Goal: Entertainment & Leisure: Browse casually

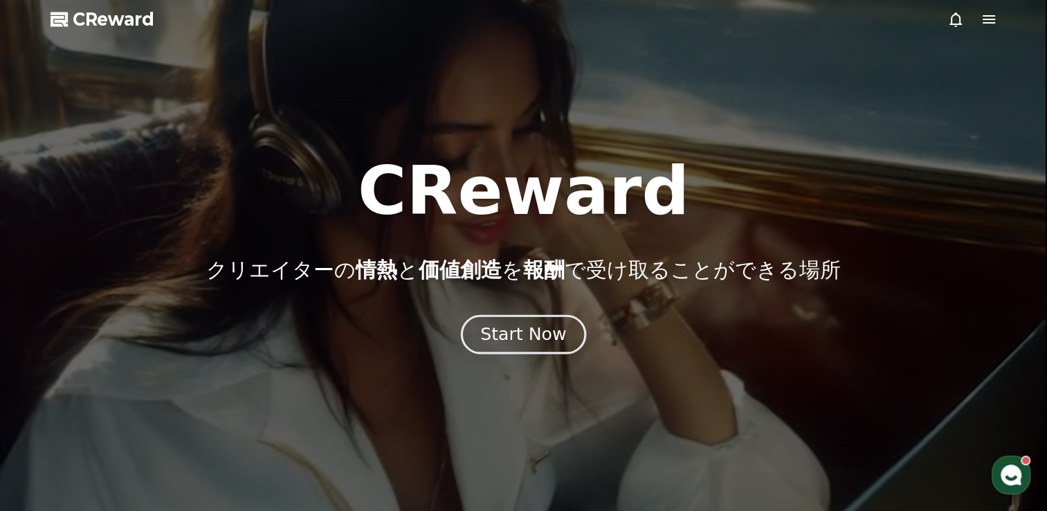
drag, startPoint x: 0, startPoint y: 0, endPoint x: 518, endPoint y: 331, distance: 614.5
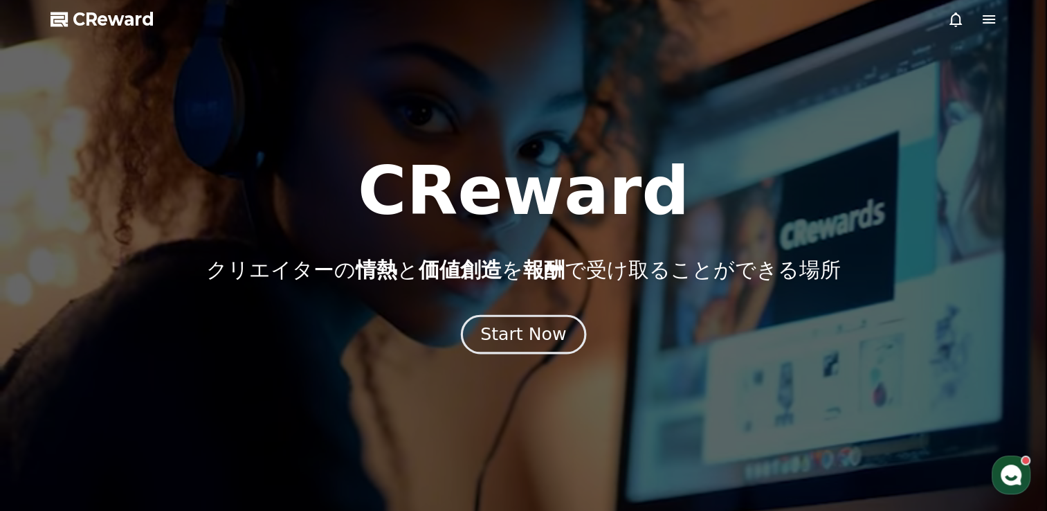
click at [518, 331] on div "Start Now" at bounding box center [523, 335] width 86 height 24
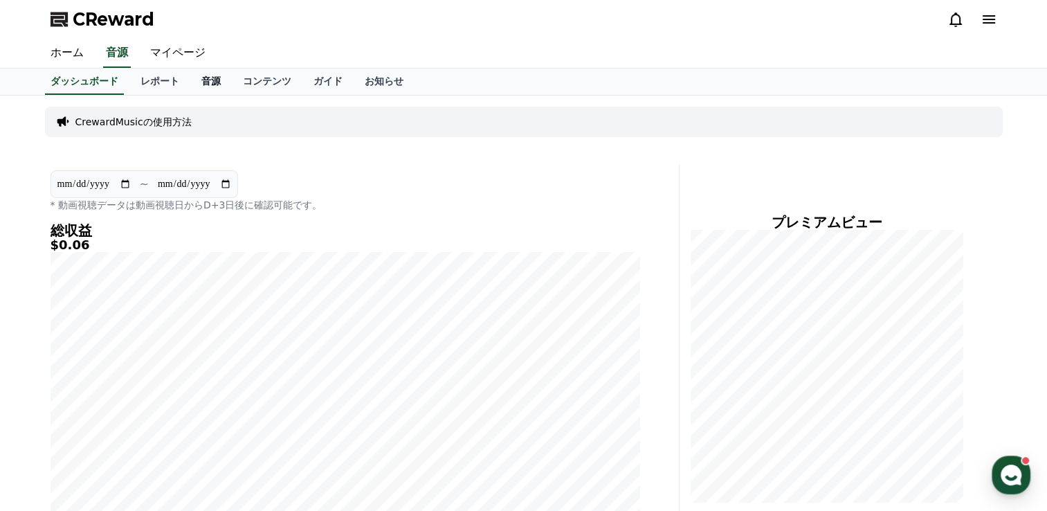
click at [190, 85] on link "音源" at bounding box center [211, 82] width 42 height 26
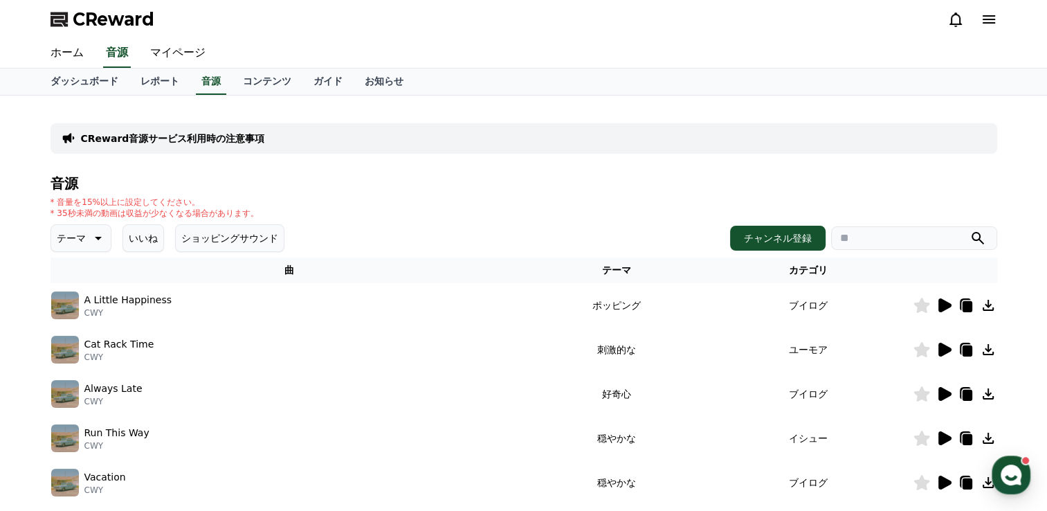
click at [89, 240] on icon at bounding box center [97, 238] width 17 height 17
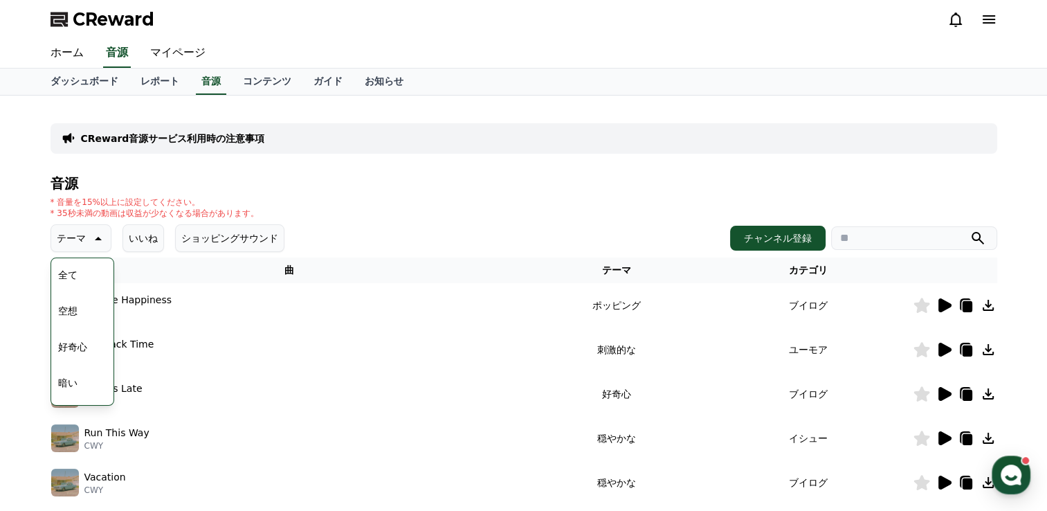
click at [543, 195] on div "音源 * 音量を15%以上に設定してください。 * 35秒未満の動画は収益が少なくなる場合があります。 テーマ テーマ 全て 空想 好奇心 暗い 明るい ポッ…" at bounding box center [524, 465] width 947 height 578
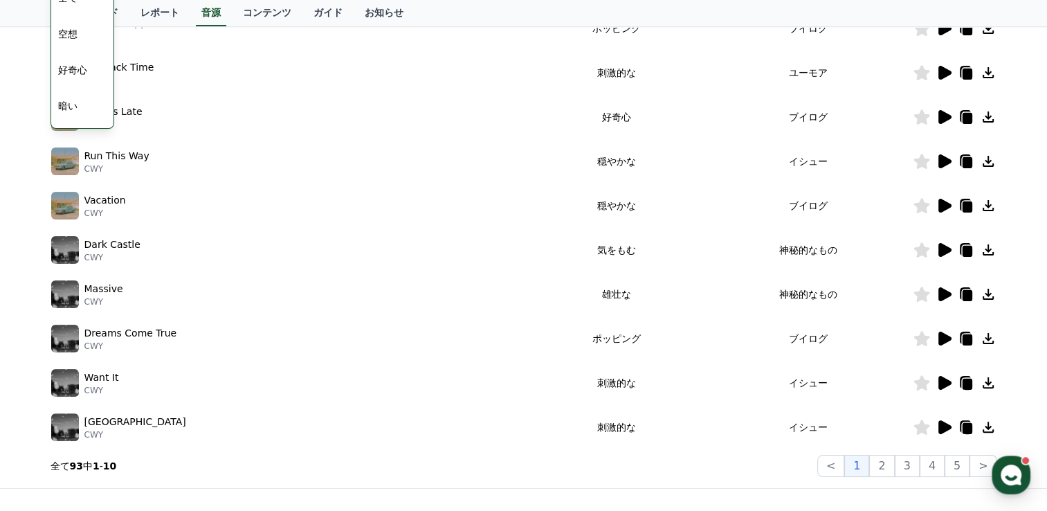
scroll to position [346, 0]
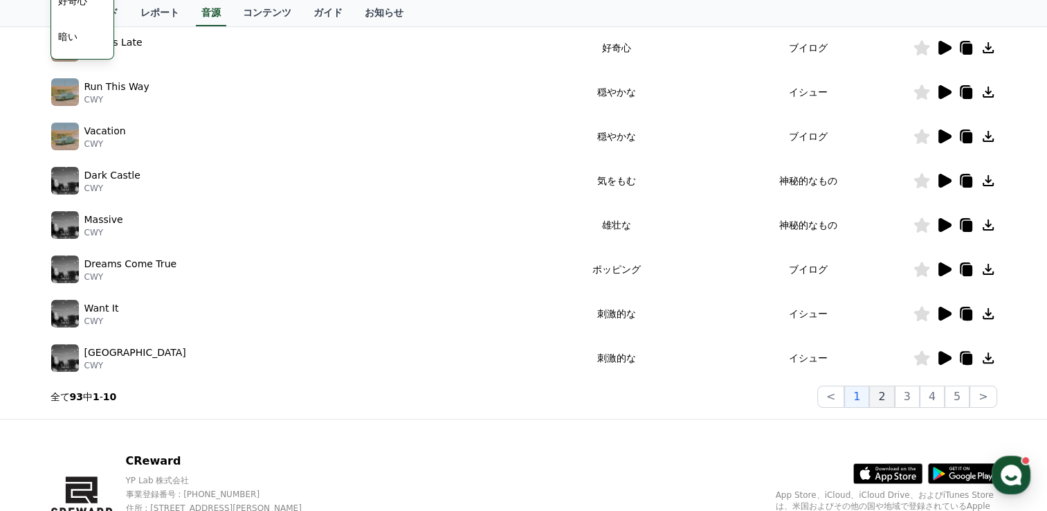
click at [884, 390] on button "2" at bounding box center [882, 397] width 25 height 22
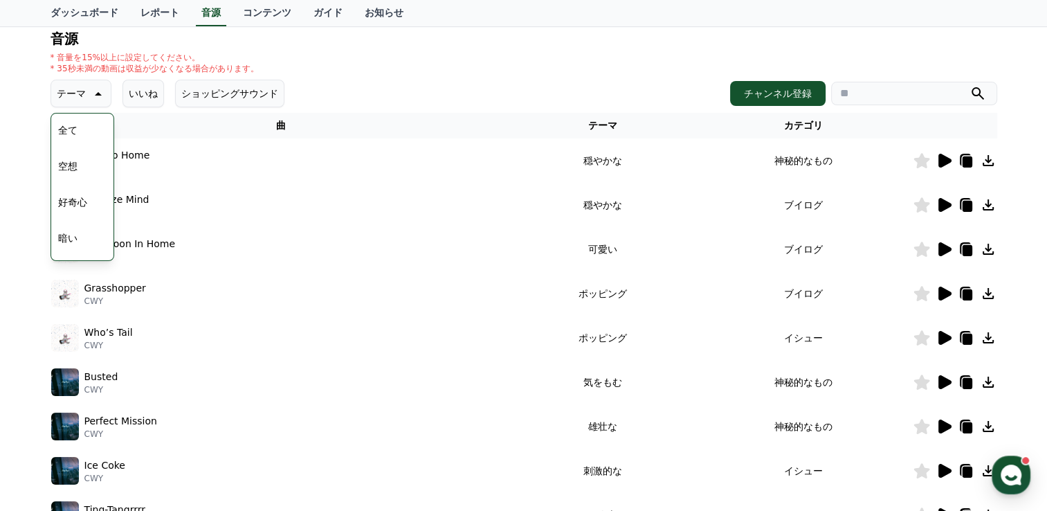
scroll to position [138, 0]
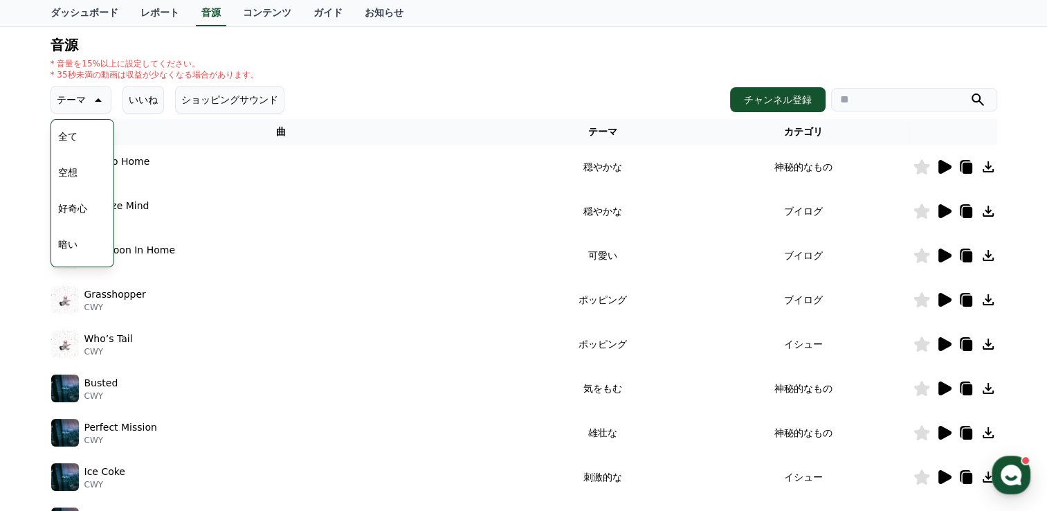
click at [939, 300] on icon at bounding box center [945, 300] width 13 height 14
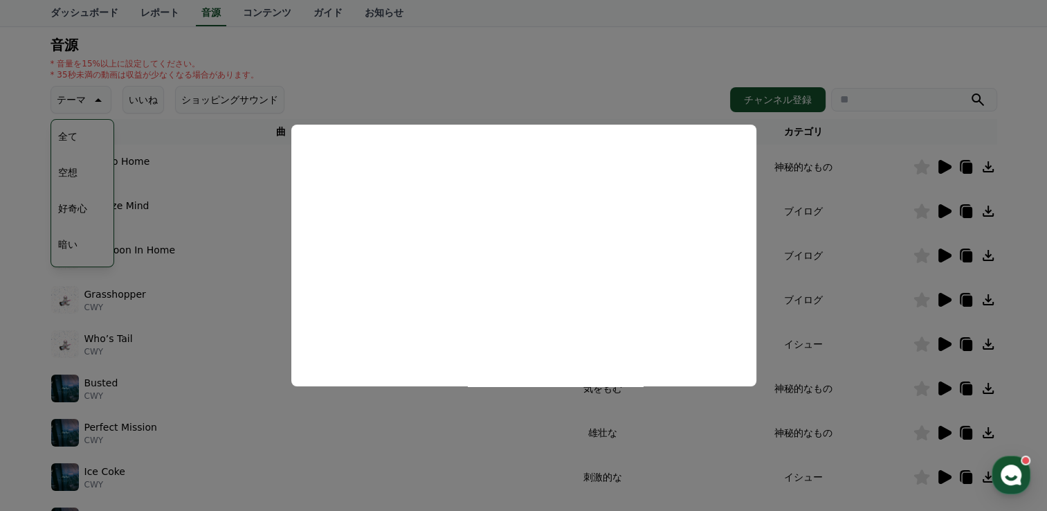
click at [431, 426] on button "close modal" at bounding box center [523, 255] width 1047 height 511
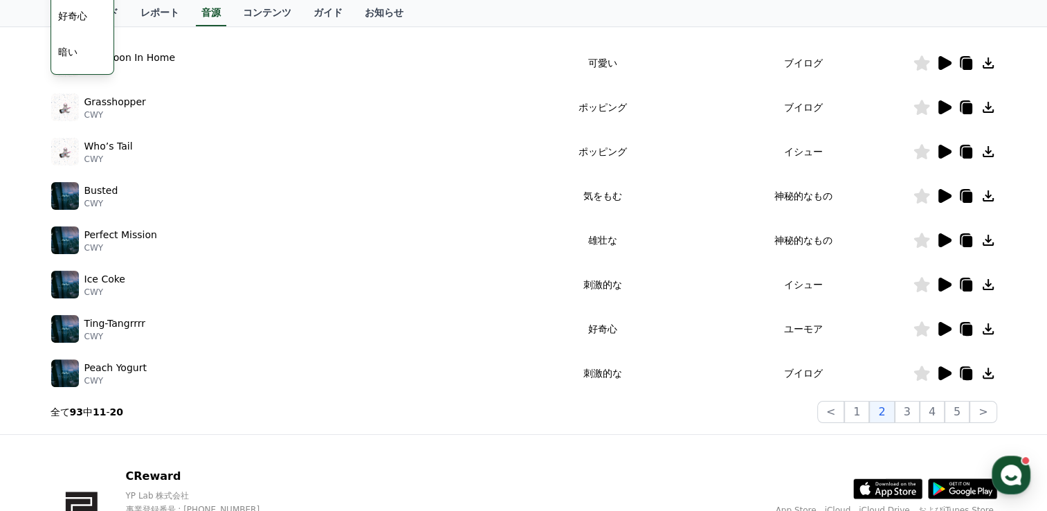
scroll to position [346, 0]
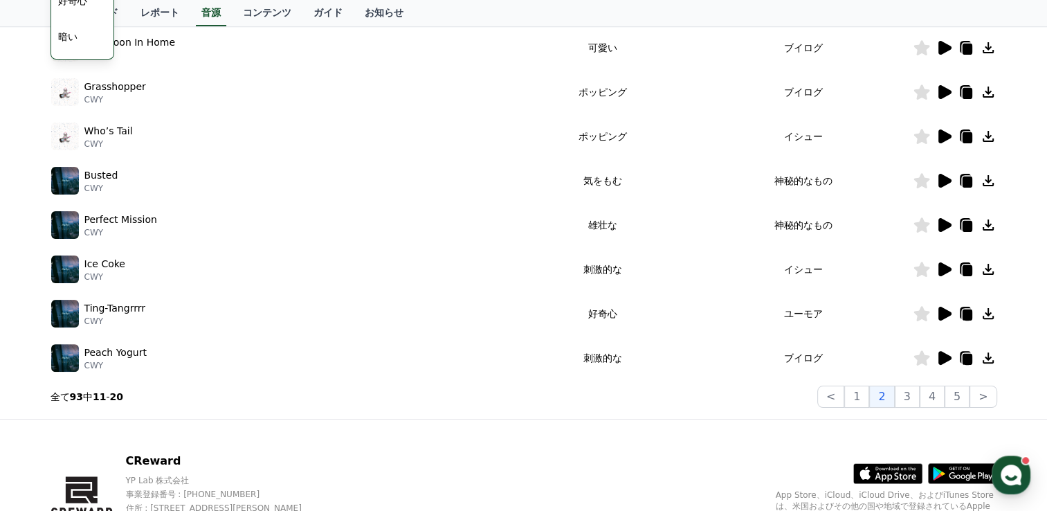
click at [942, 353] on icon at bounding box center [945, 358] width 13 height 14
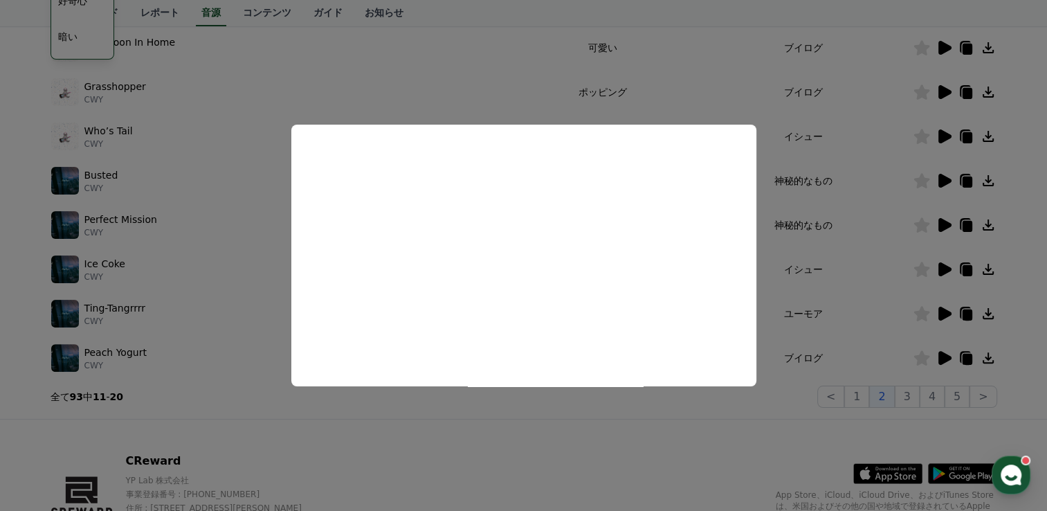
click at [606, 415] on button "close modal" at bounding box center [523, 255] width 1047 height 511
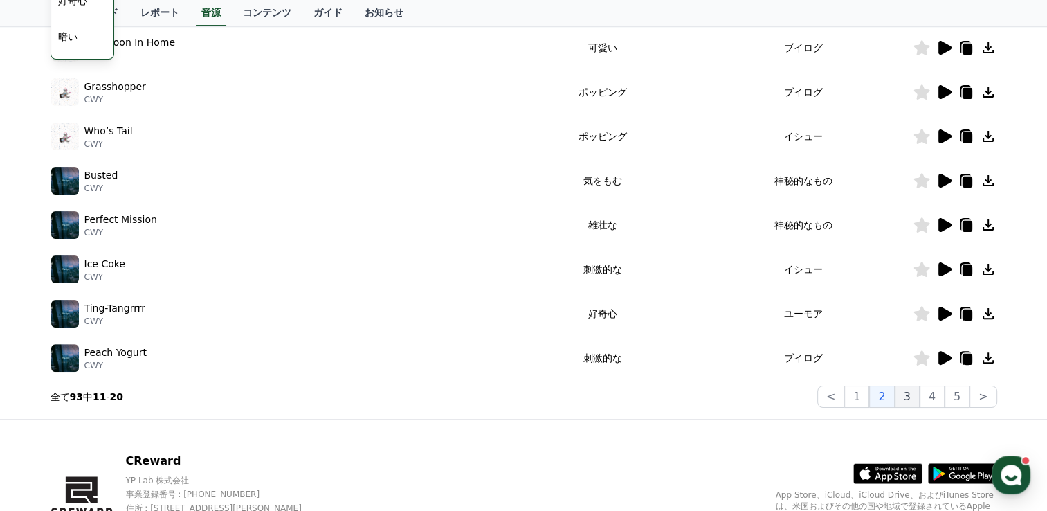
click at [908, 395] on button "3" at bounding box center [907, 397] width 25 height 22
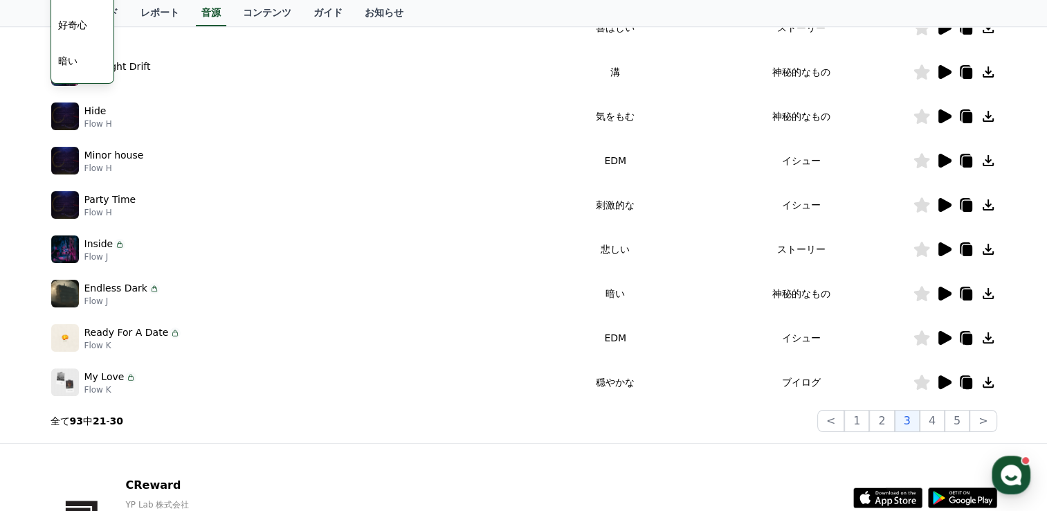
scroll to position [346, 0]
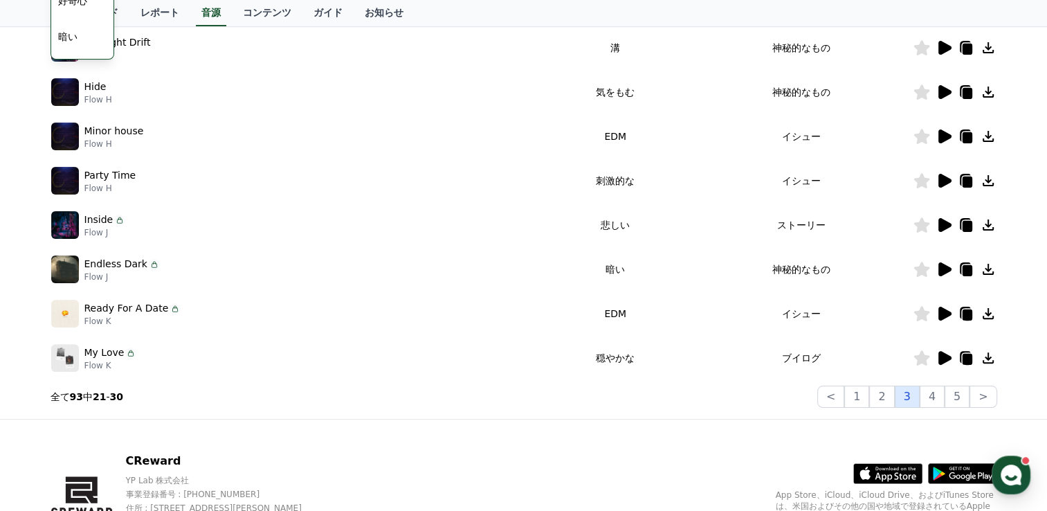
click at [915, 396] on button "3" at bounding box center [907, 397] width 25 height 22
click at [934, 400] on button "4" at bounding box center [932, 397] width 25 height 22
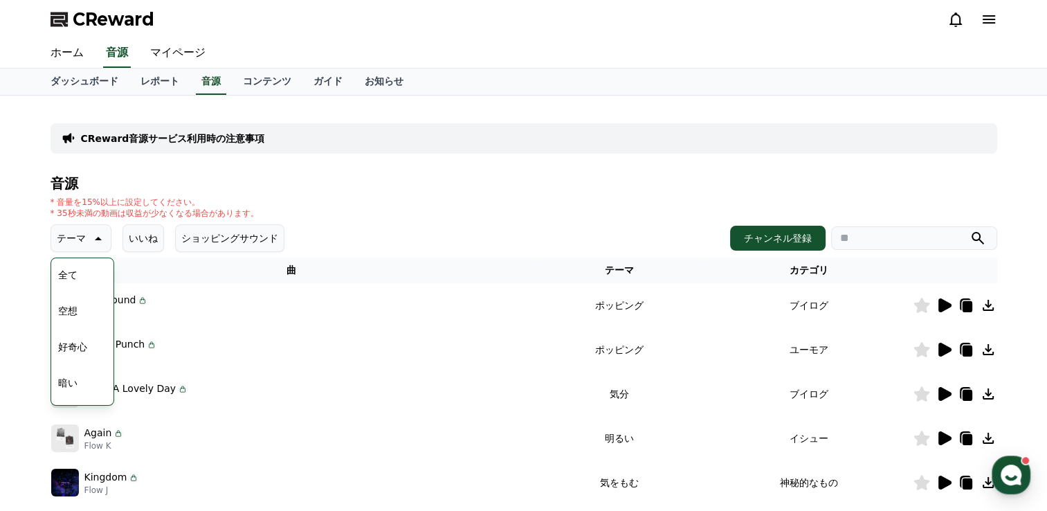
click at [936, 396] on icon at bounding box center [944, 394] width 17 height 17
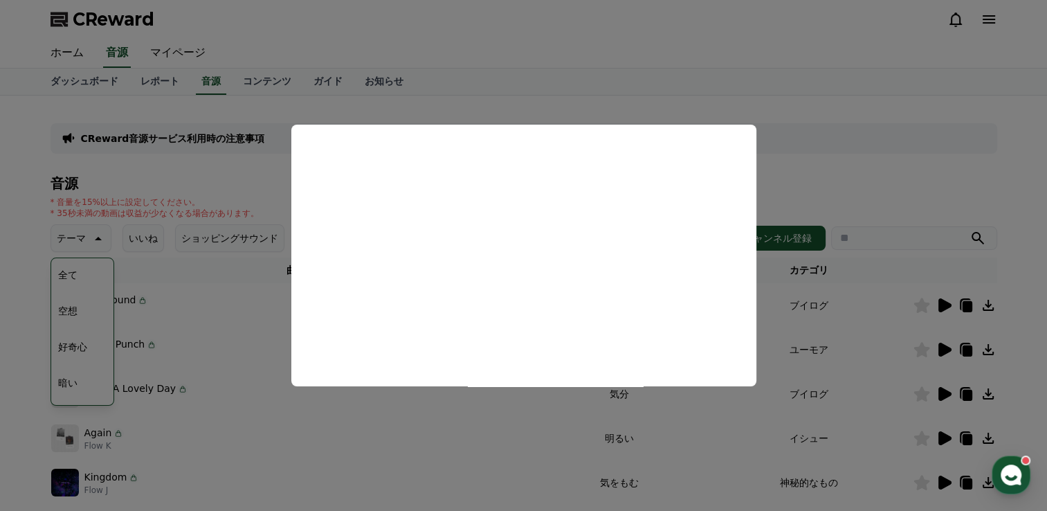
click at [858, 185] on button "close modal" at bounding box center [523, 255] width 1047 height 511
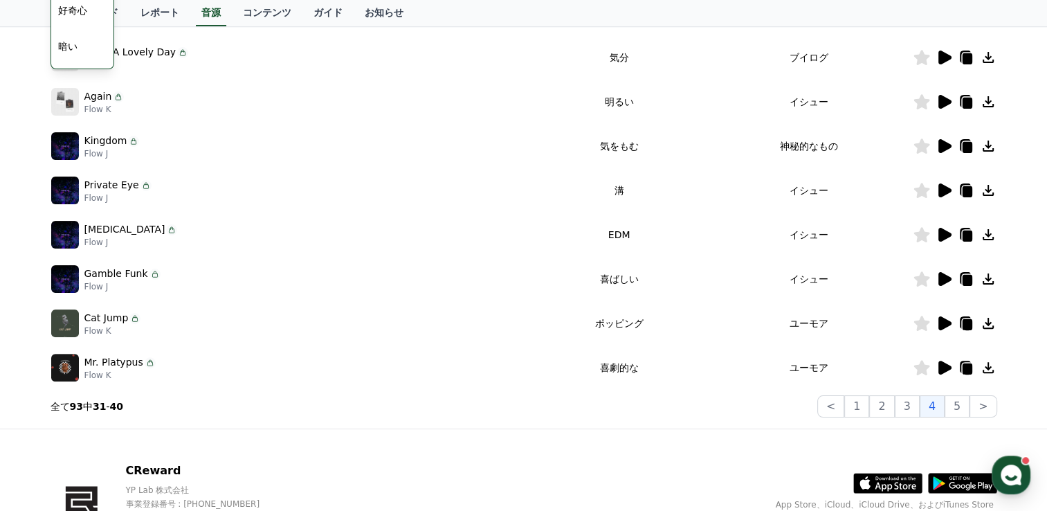
scroll to position [415, 0]
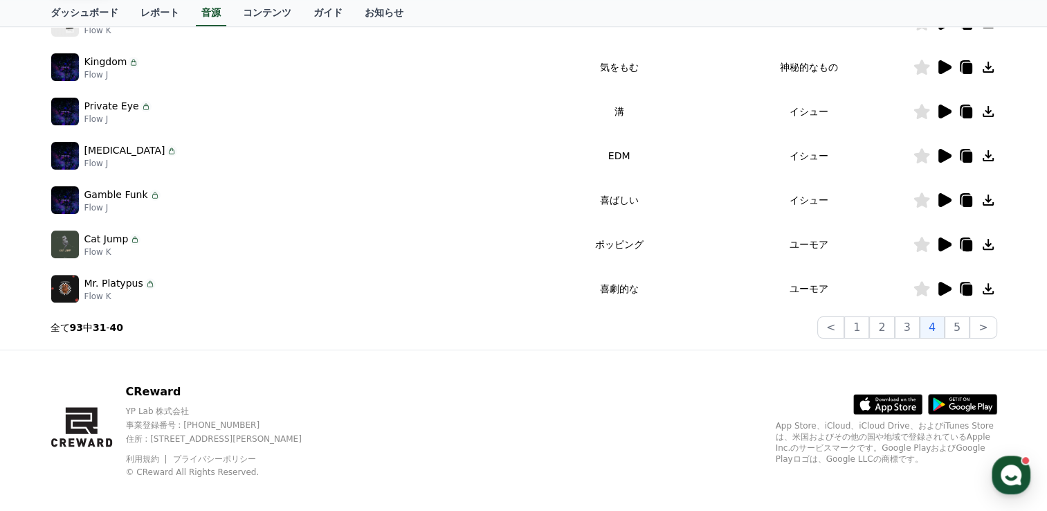
click at [940, 287] on icon at bounding box center [945, 289] width 13 height 14
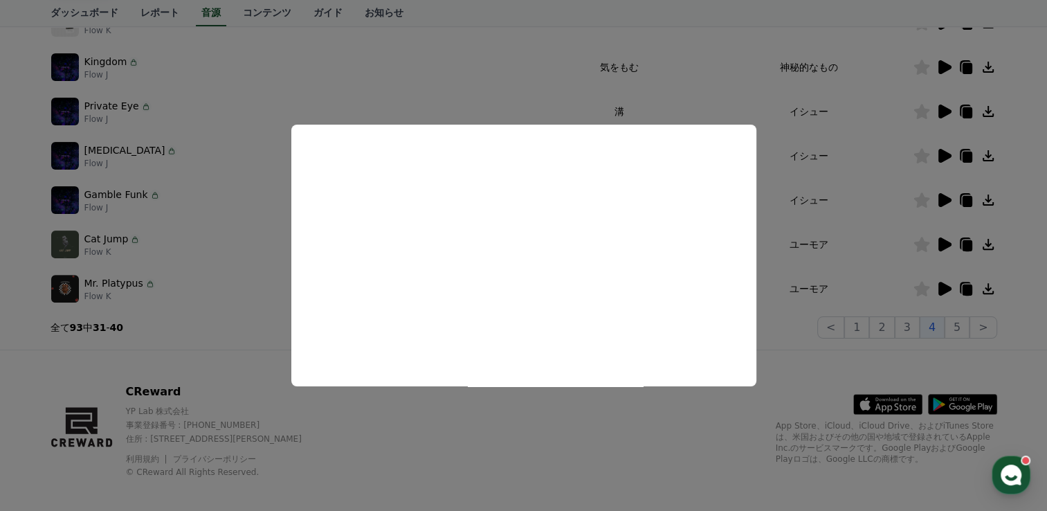
click at [637, 436] on button "close modal" at bounding box center [523, 255] width 1047 height 511
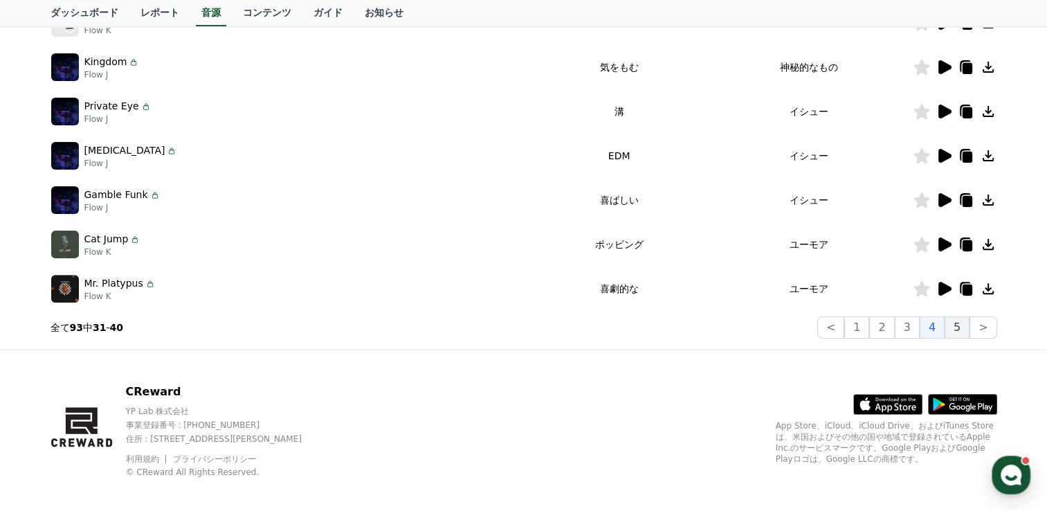
click at [952, 336] on button "5" at bounding box center [957, 327] width 25 height 22
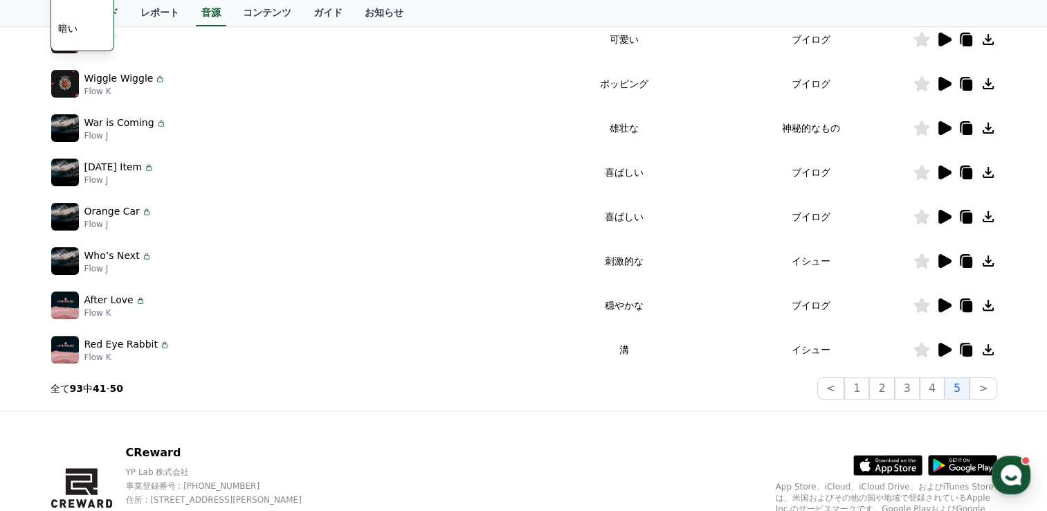
scroll to position [425, 0]
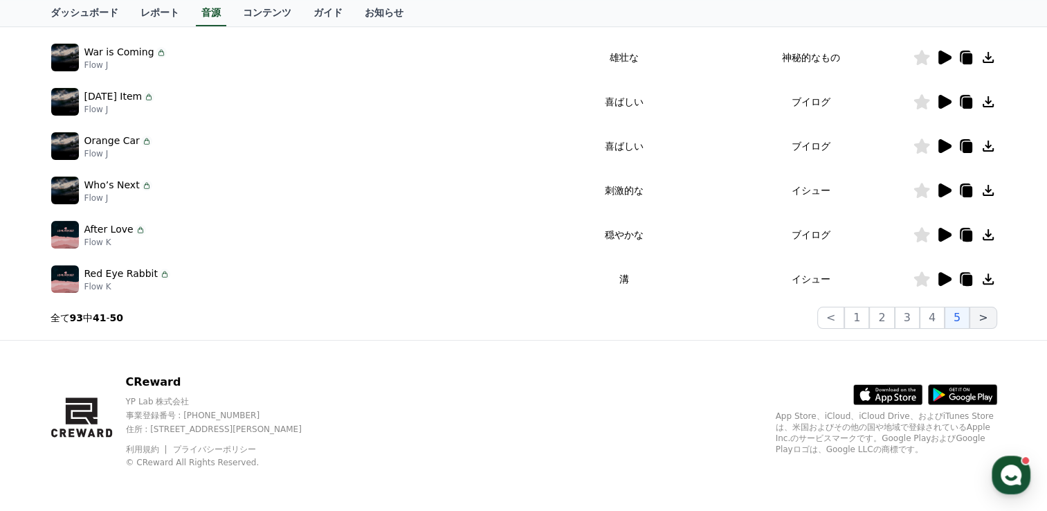
click at [991, 323] on button ">" at bounding box center [983, 318] width 27 height 22
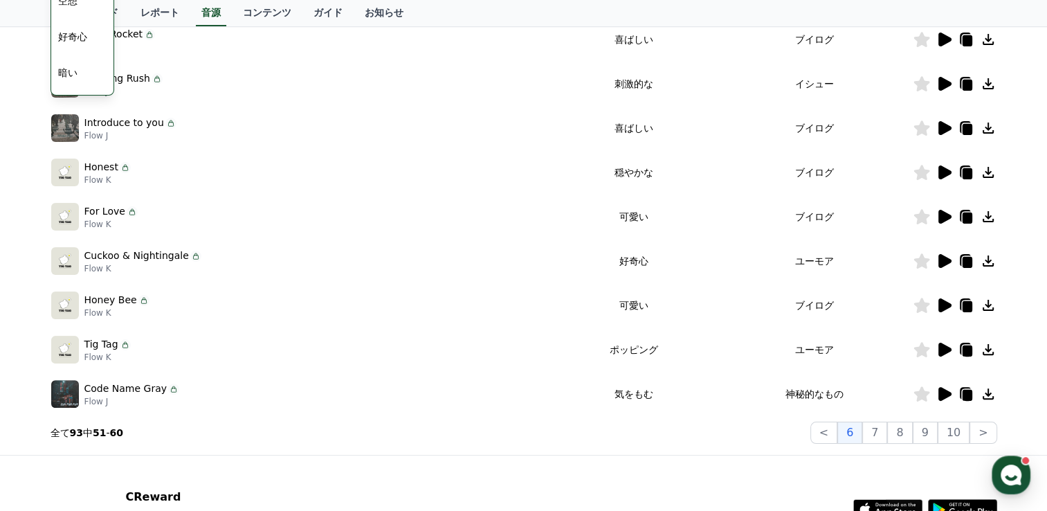
scroll to position [148, 0]
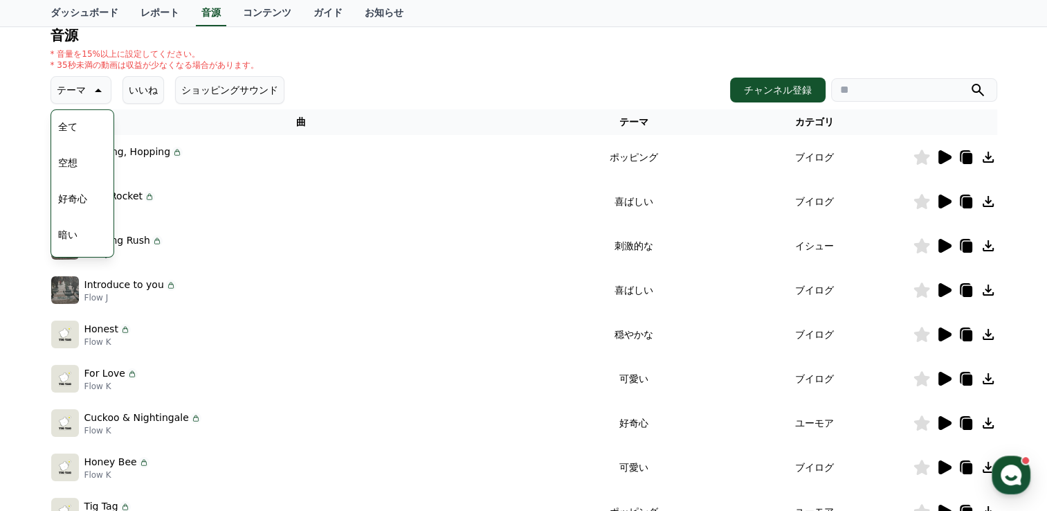
click at [942, 247] on icon at bounding box center [945, 246] width 13 height 14
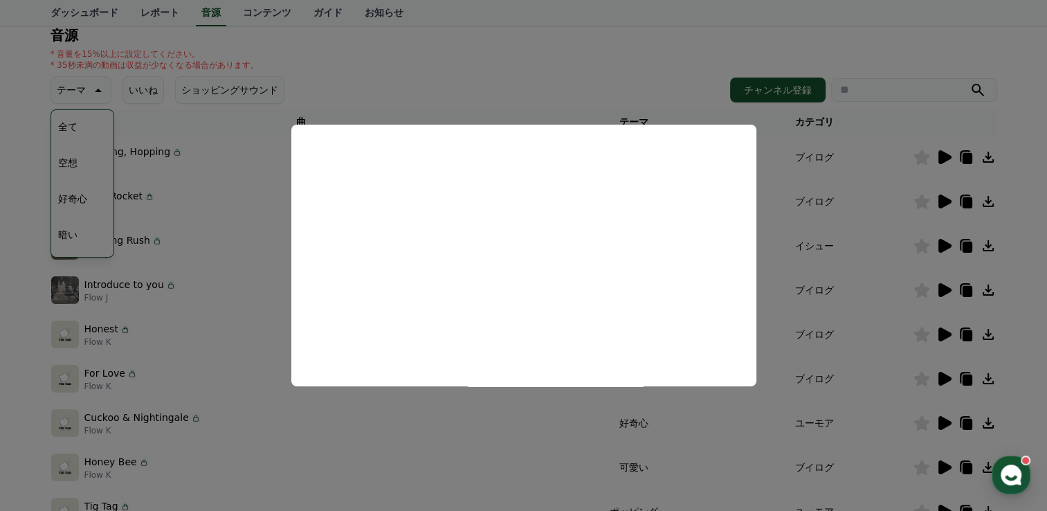
click at [492, 413] on button "close modal" at bounding box center [523, 255] width 1047 height 511
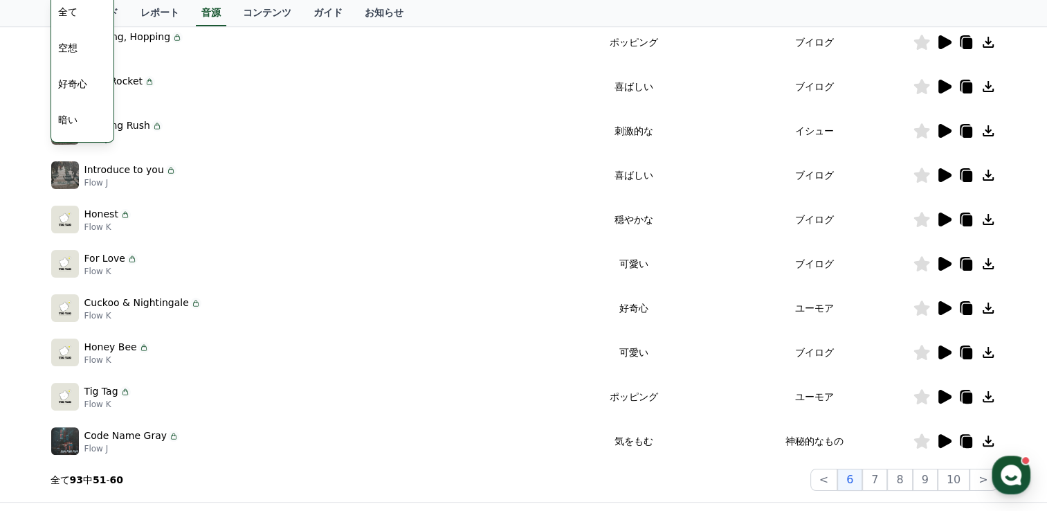
scroll to position [287, 0]
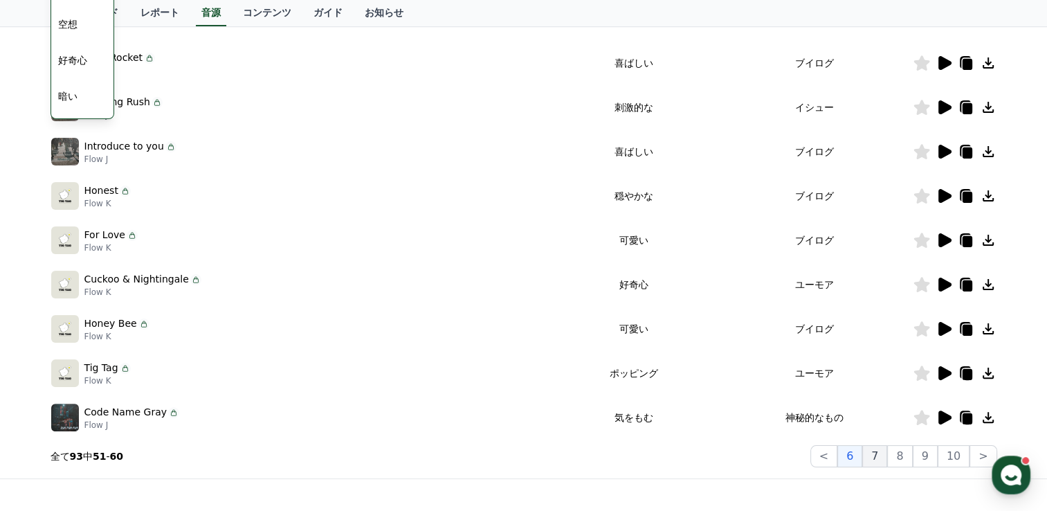
click at [878, 451] on button "7" at bounding box center [875, 456] width 25 height 22
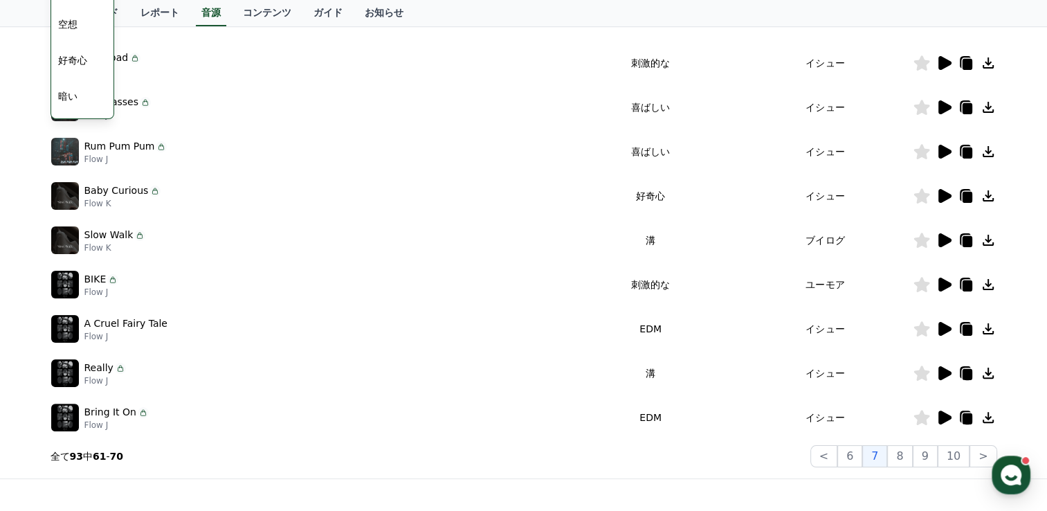
click at [945, 285] on icon at bounding box center [945, 285] width 13 height 14
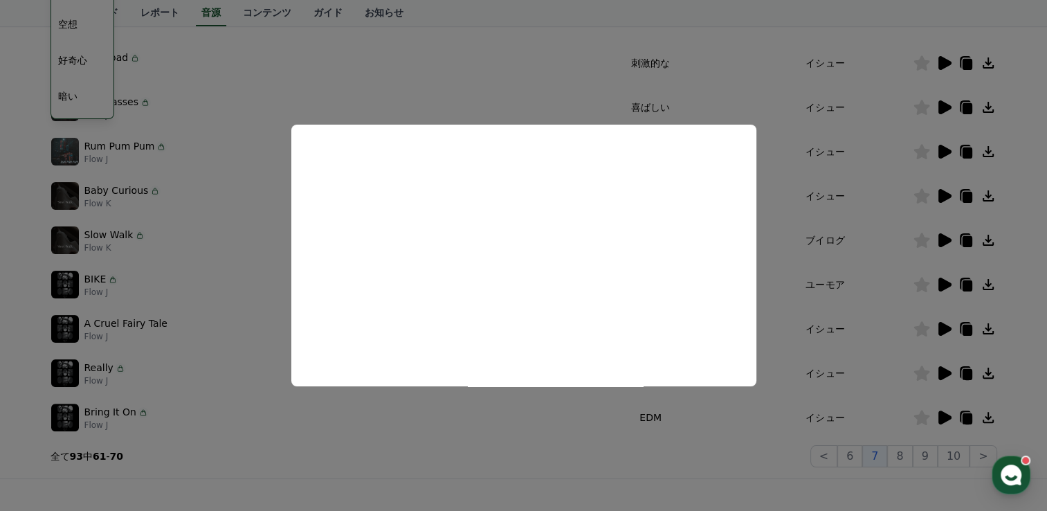
click at [534, 426] on button "close modal" at bounding box center [523, 255] width 1047 height 511
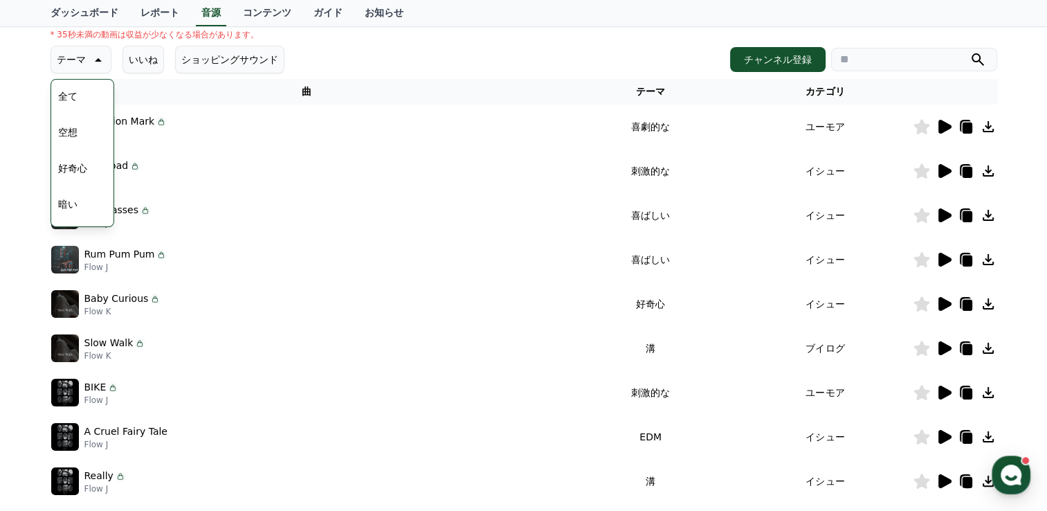
scroll to position [148, 0]
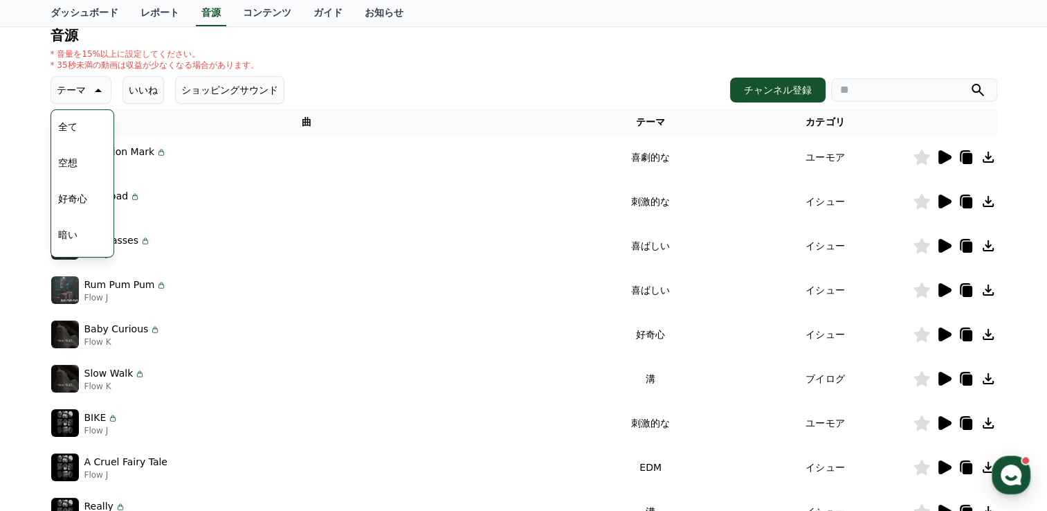
click at [939, 200] on icon at bounding box center [945, 202] width 13 height 14
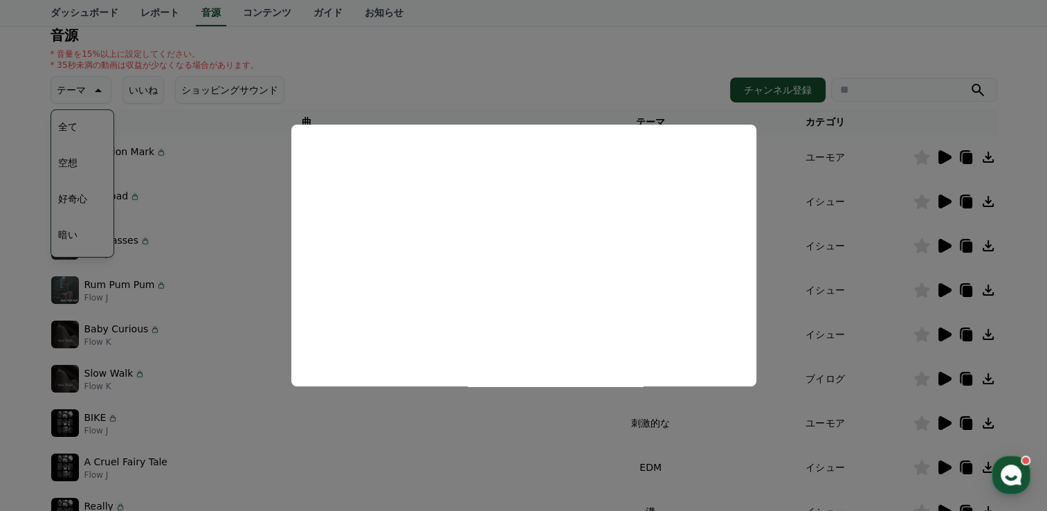
click at [478, 438] on button "close modal" at bounding box center [523, 255] width 1047 height 511
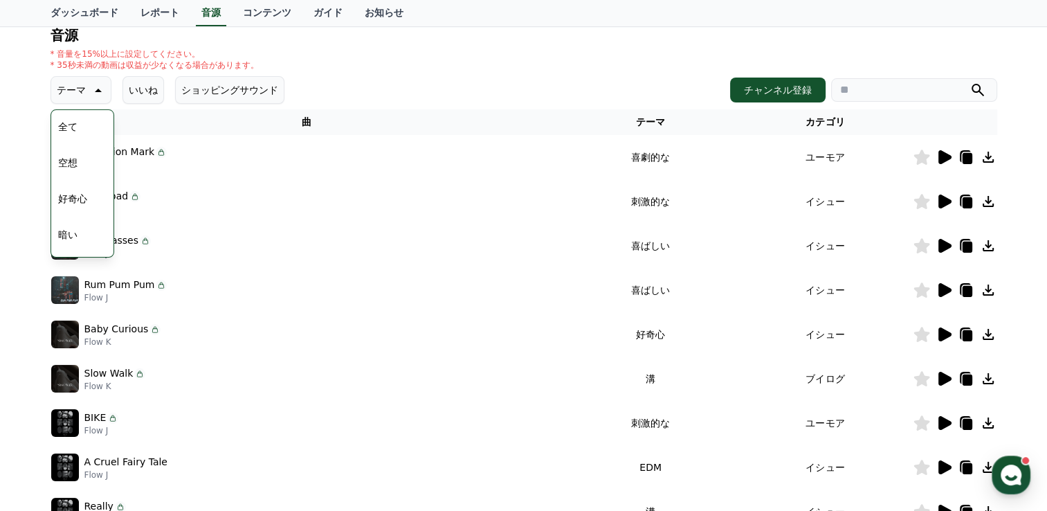
scroll to position [356, 0]
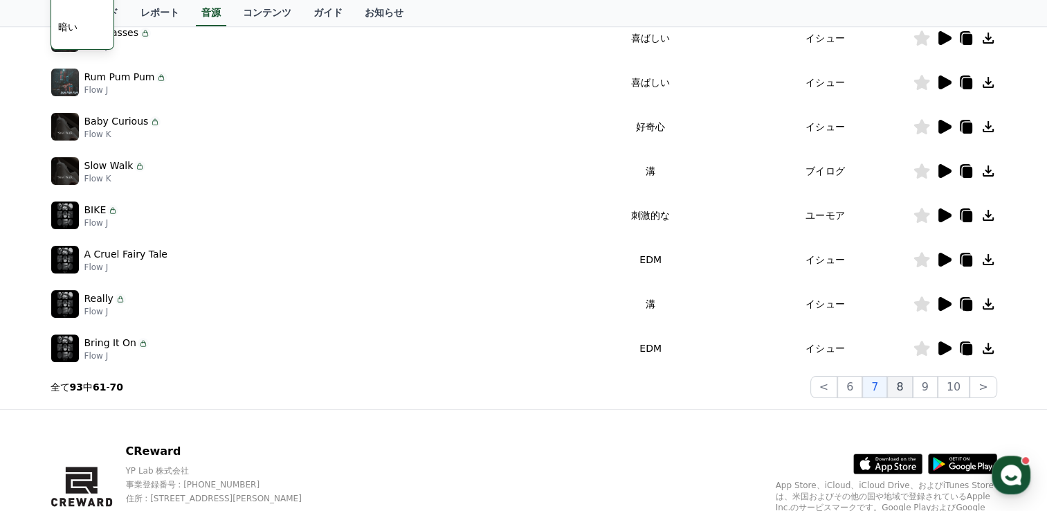
click at [906, 388] on button "8" at bounding box center [900, 387] width 25 height 22
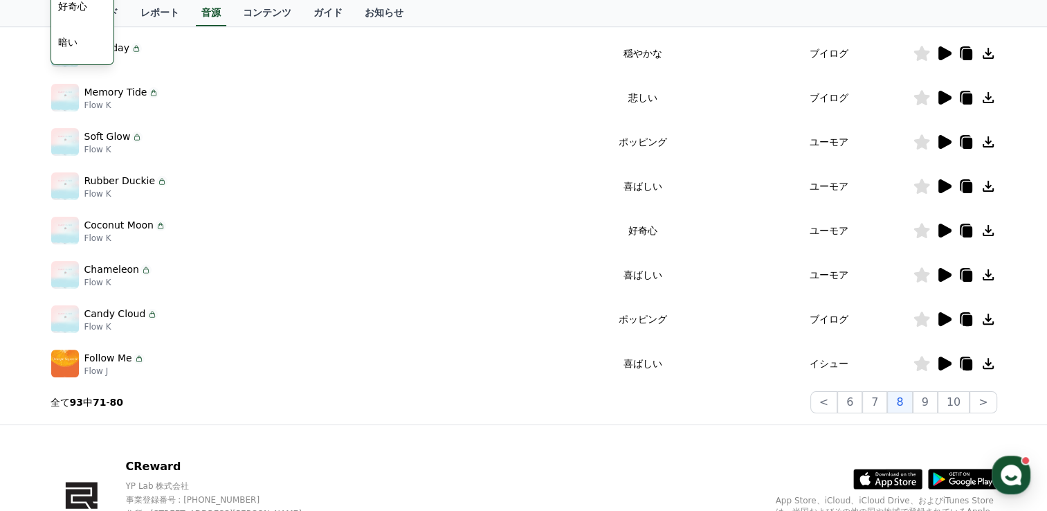
scroll to position [425, 0]
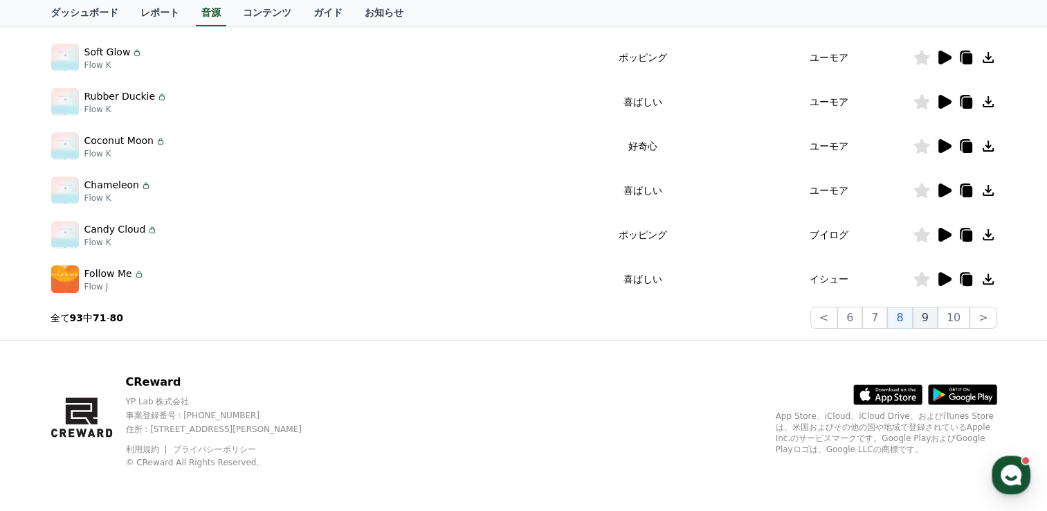
click at [923, 314] on button "9" at bounding box center [925, 318] width 25 height 22
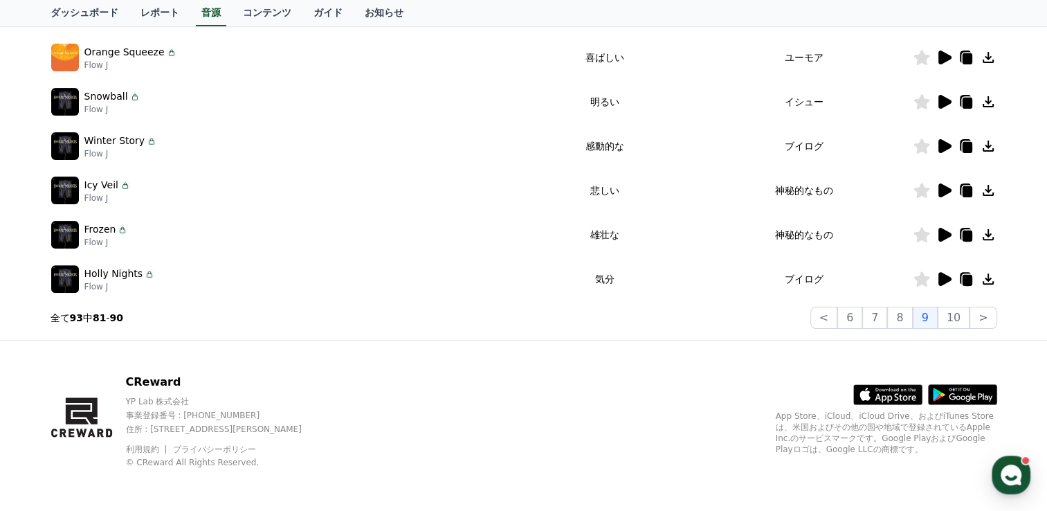
click at [939, 233] on icon at bounding box center [945, 235] width 13 height 14
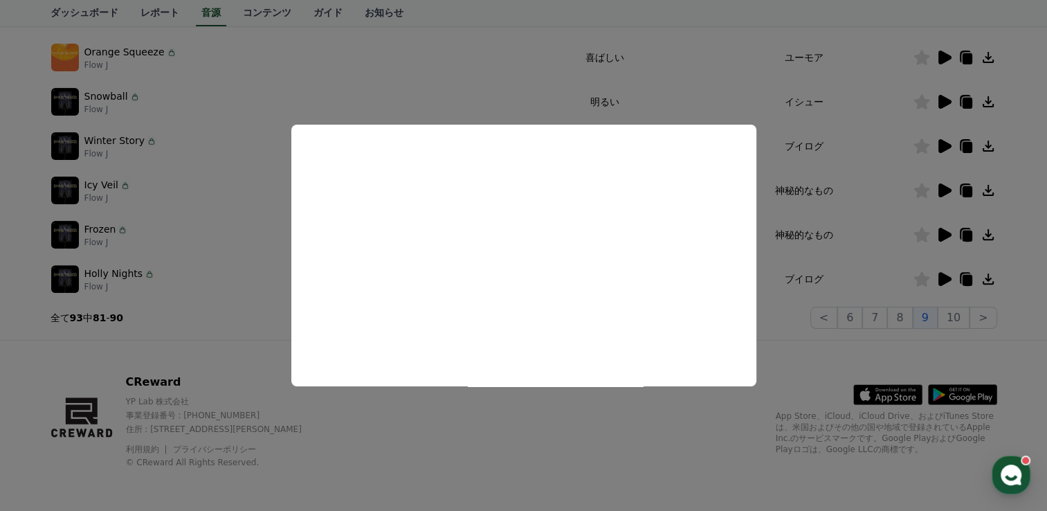
click at [609, 428] on button "close modal" at bounding box center [523, 255] width 1047 height 511
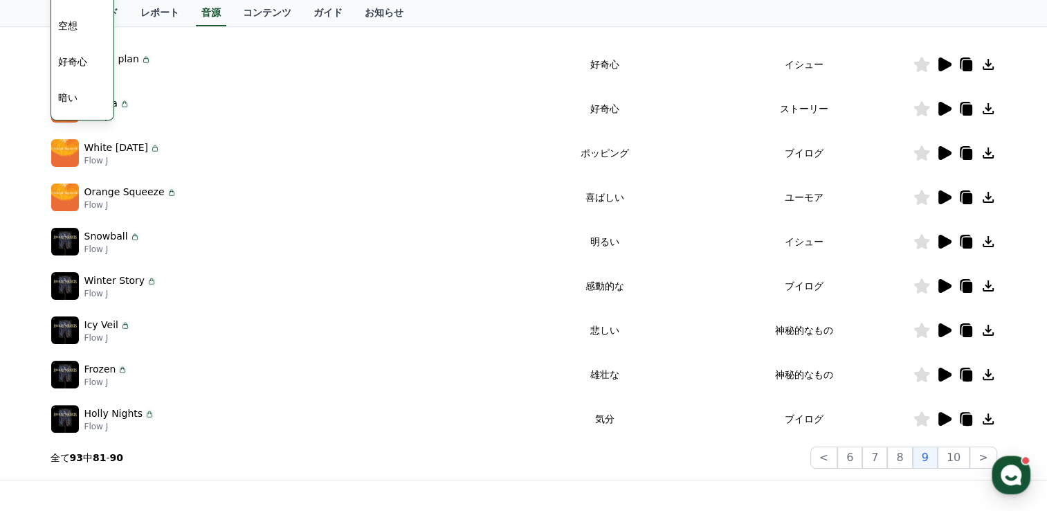
scroll to position [287, 0]
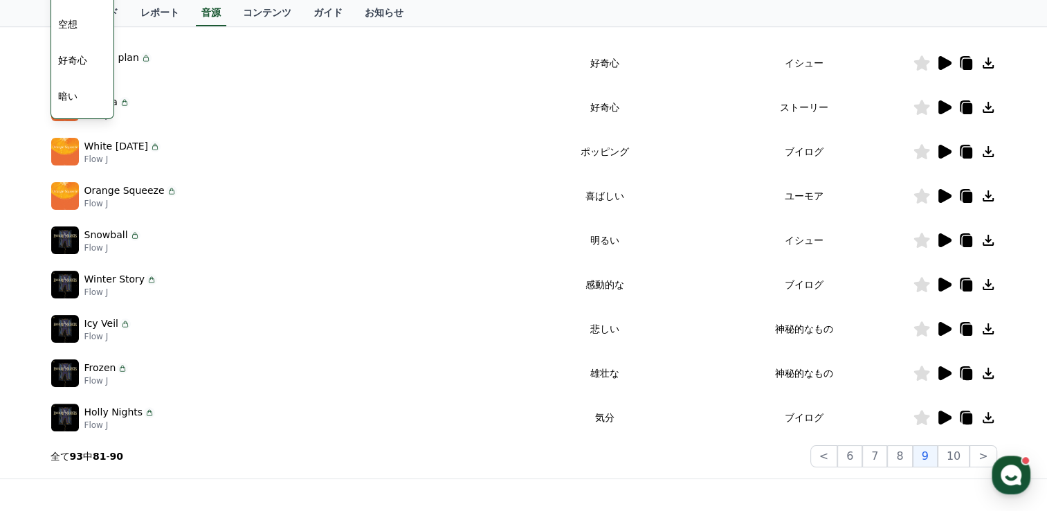
click at [942, 290] on icon at bounding box center [944, 284] width 17 height 17
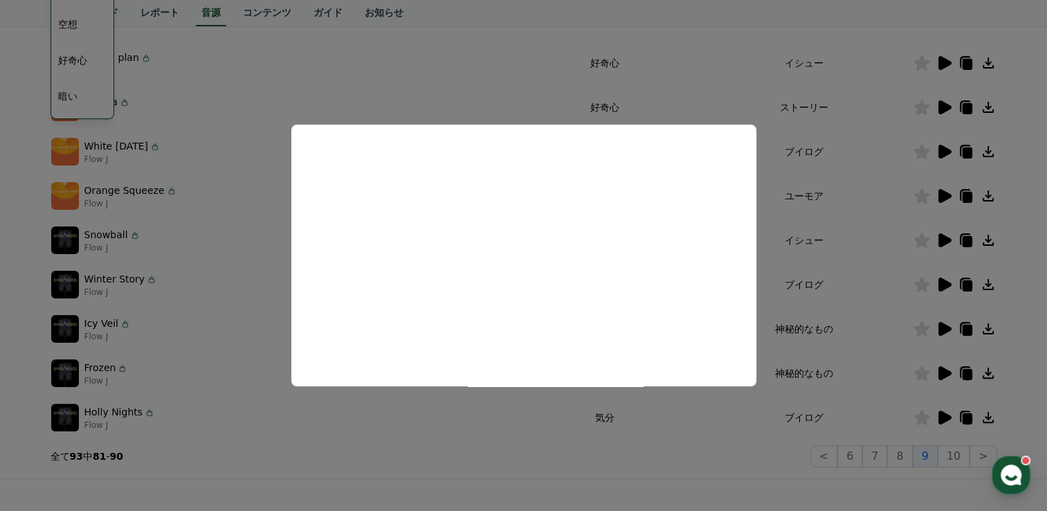
click at [627, 436] on button "close modal" at bounding box center [523, 255] width 1047 height 511
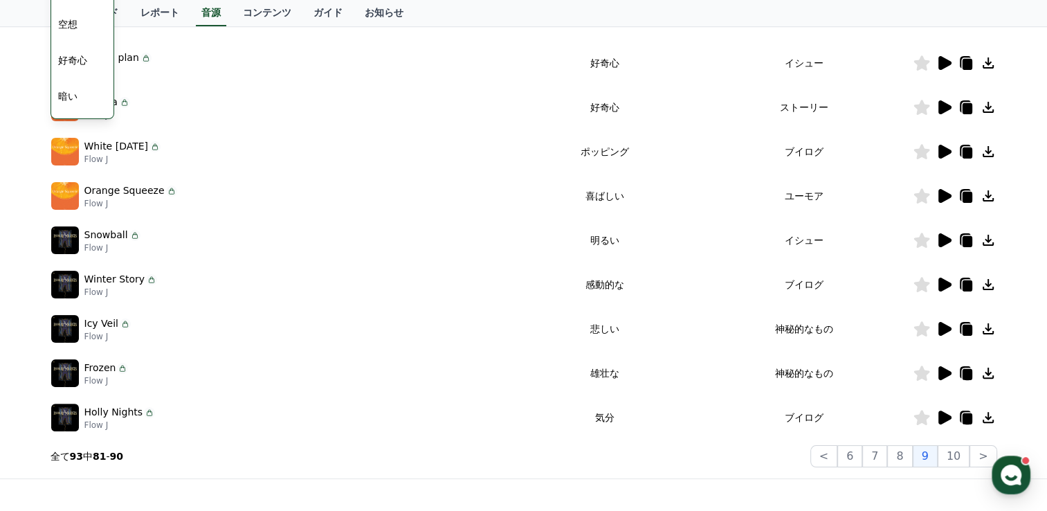
click at [937, 372] on icon at bounding box center [944, 373] width 17 height 17
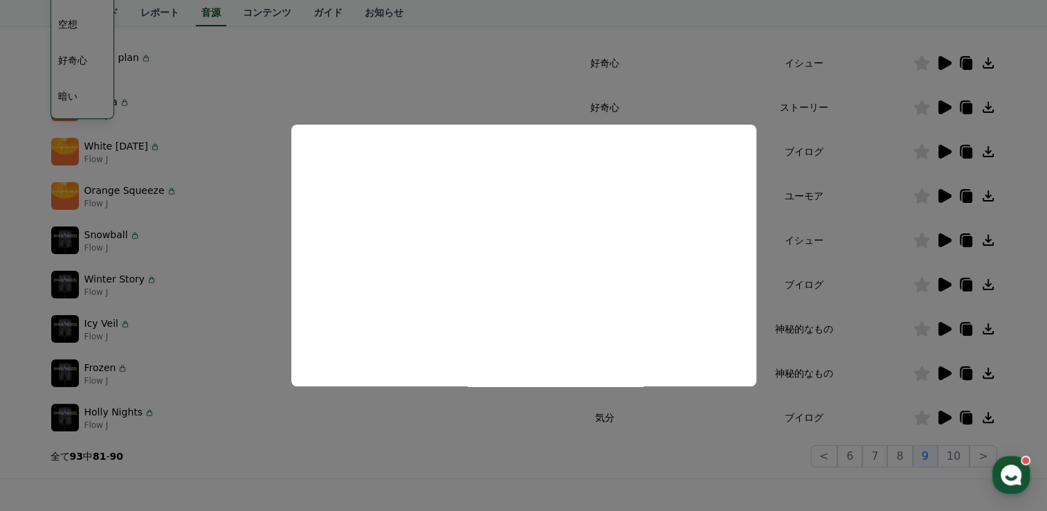
click at [543, 447] on button "close modal" at bounding box center [523, 255] width 1047 height 511
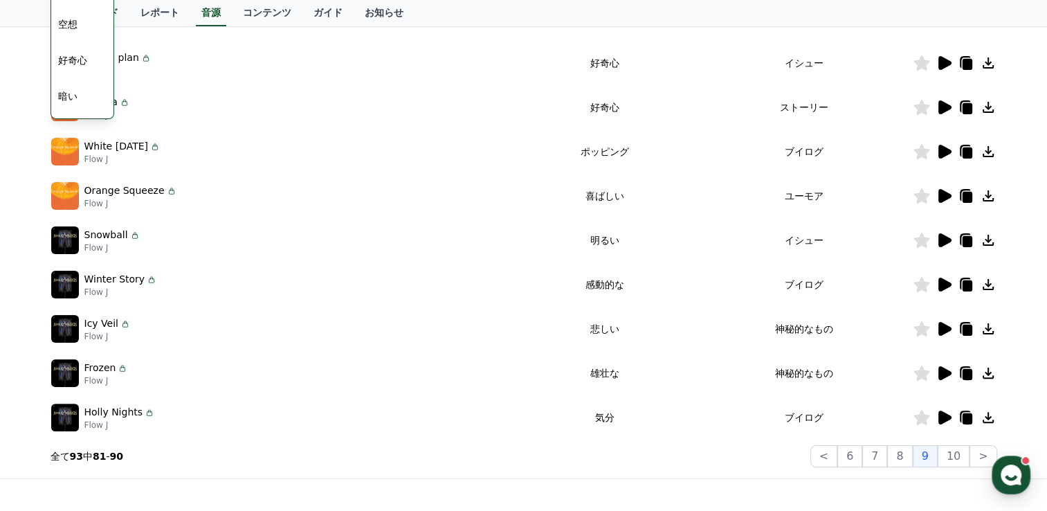
click at [944, 414] on icon at bounding box center [945, 418] width 13 height 14
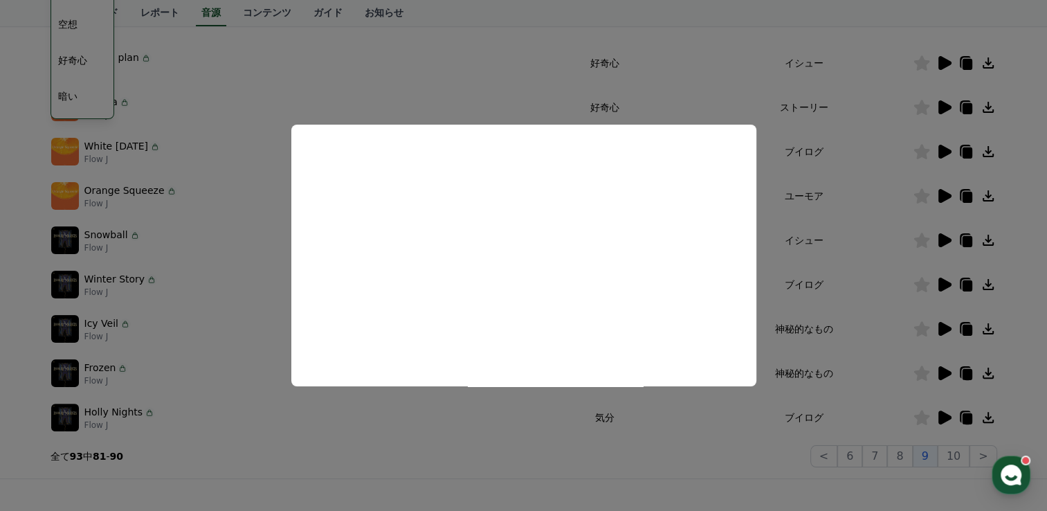
click at [560, 428] on button "close modal" at bounding box center [523, 255] width 1047 height 511
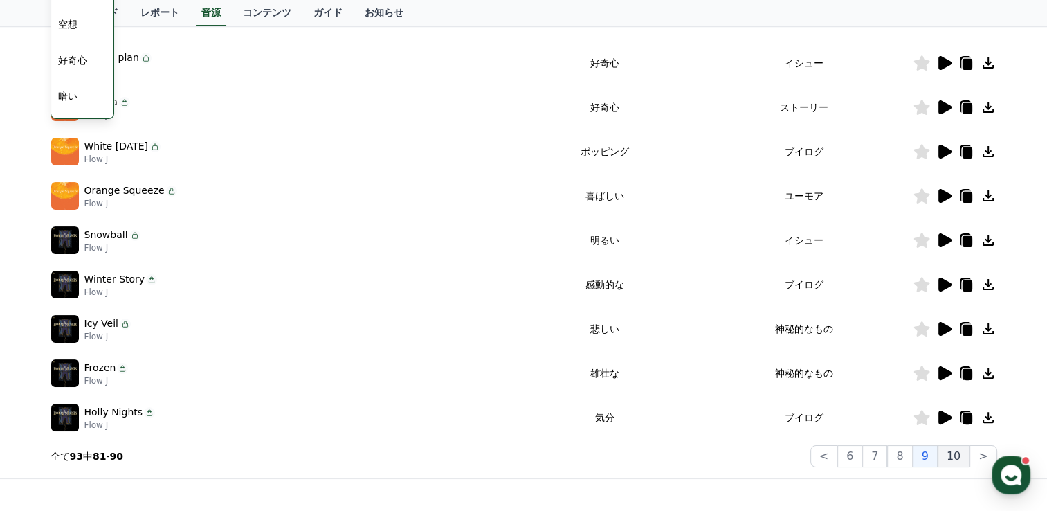
click at [946, 464] on button "10" at bounding box center [954, 456] width 32 height 22
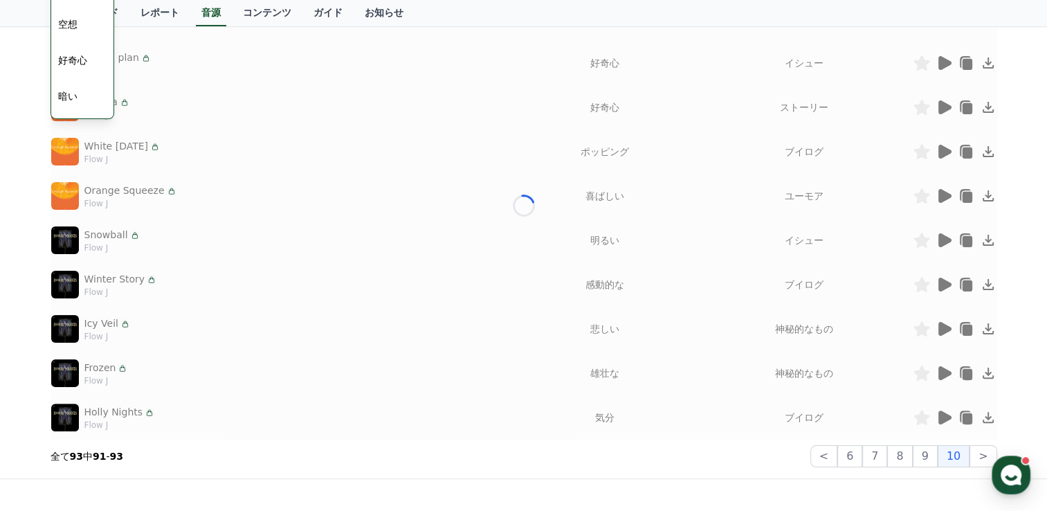
scroll to position [115, 0]
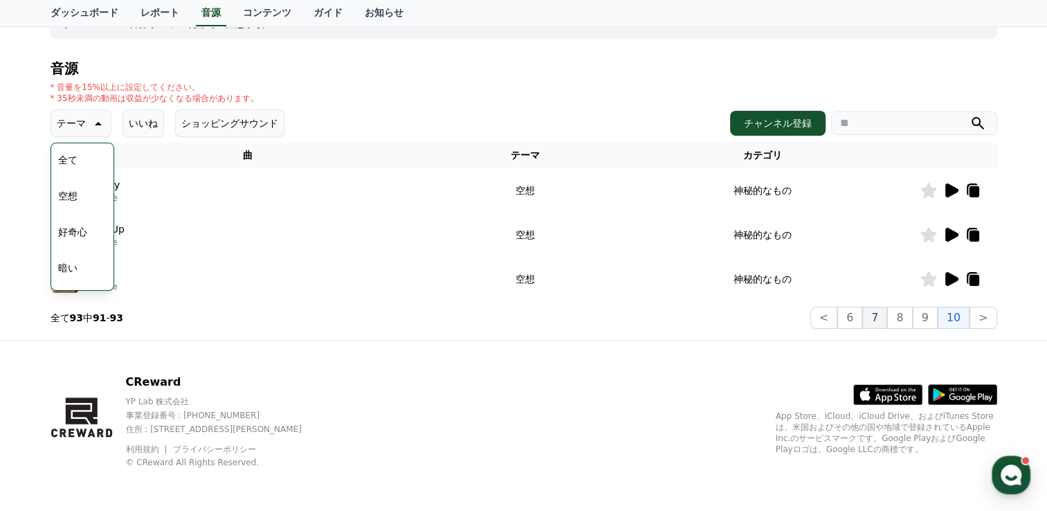
click at [874, 318] on button "7" at bounding box center [875, 318] width 25 height 22
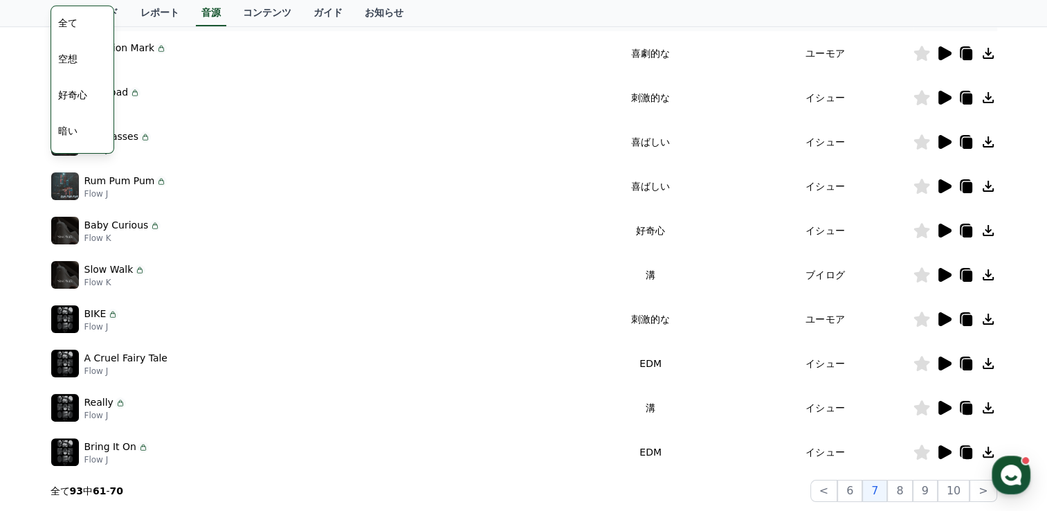
scroll to position [253, 0]
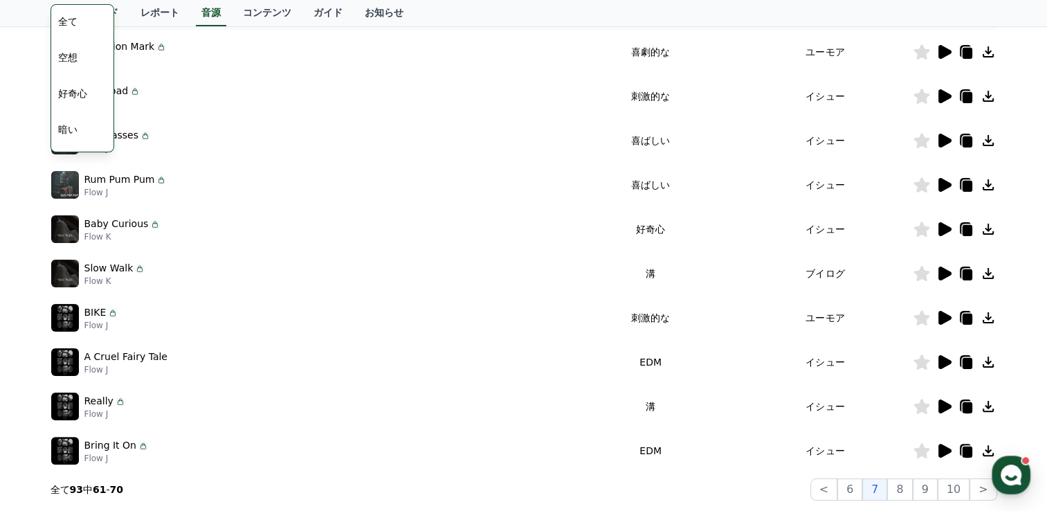
click at [950, 318] on icon at bounding box center [944, 317] width 17 height 17
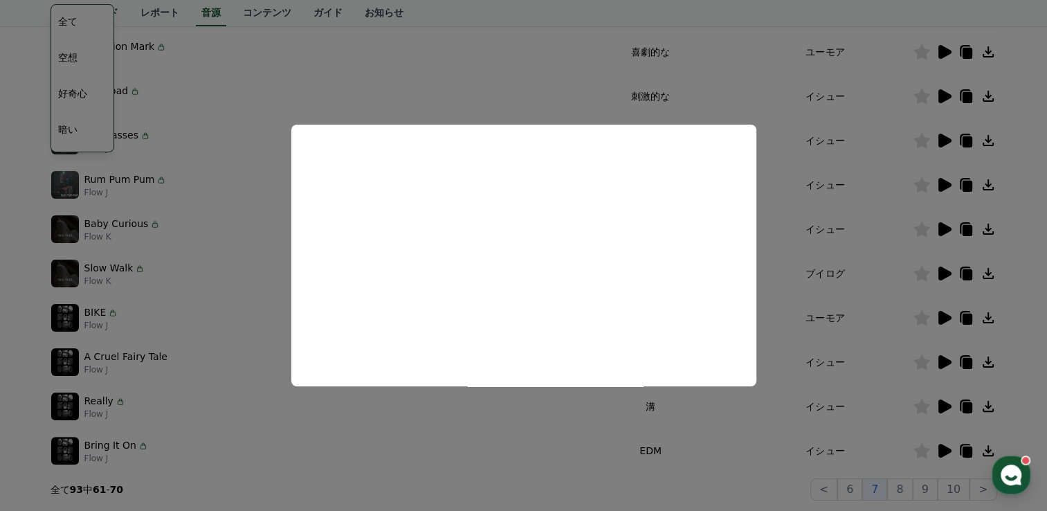
click at [571, 429] on button "close modal" at bounding box center [523, 255] width 1047 height 511
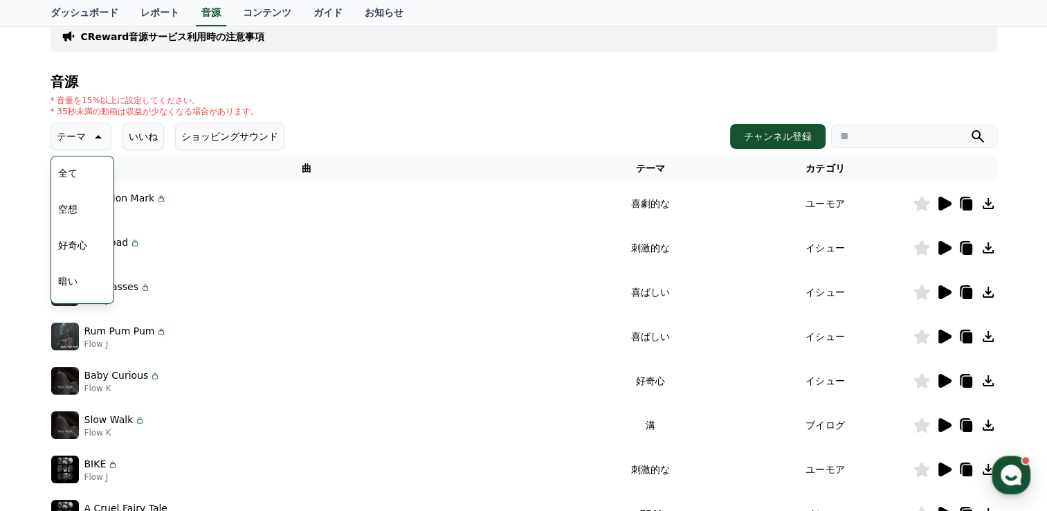
scroll to position [46, 0]
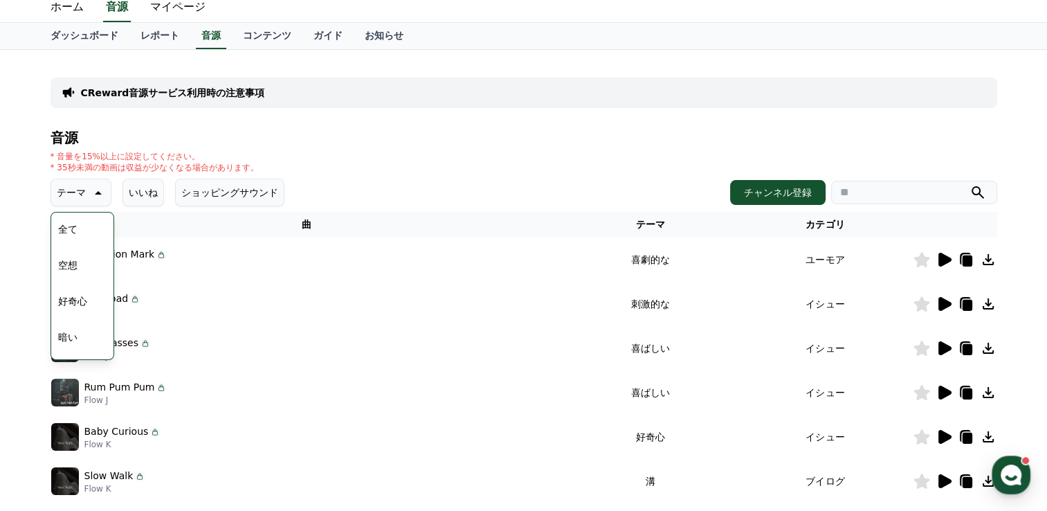
click at [939, 302] on icon at bounding box center [945, 304] width 13 height 14
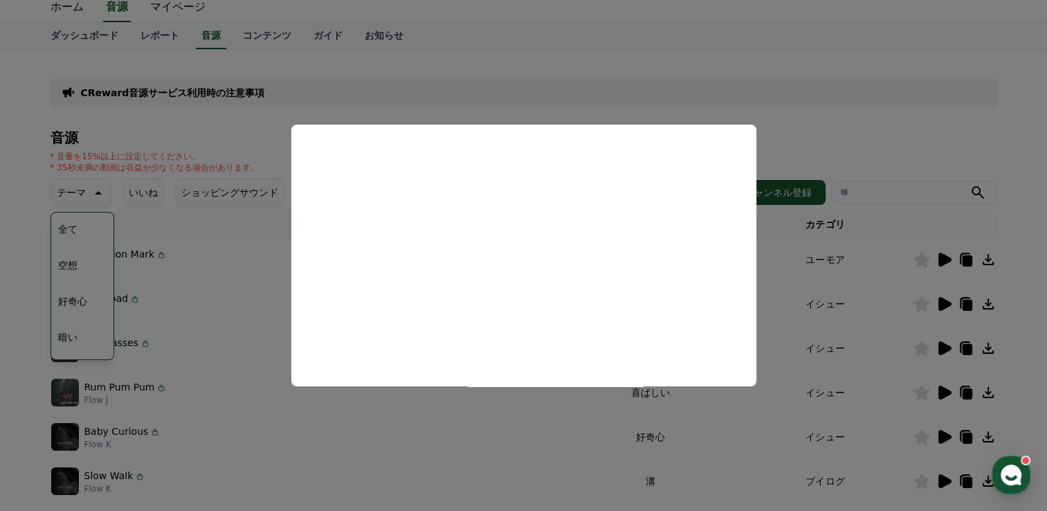
click at [504, 464] on button "close modal" at bounding box center [523, 255] width 1047 height 511
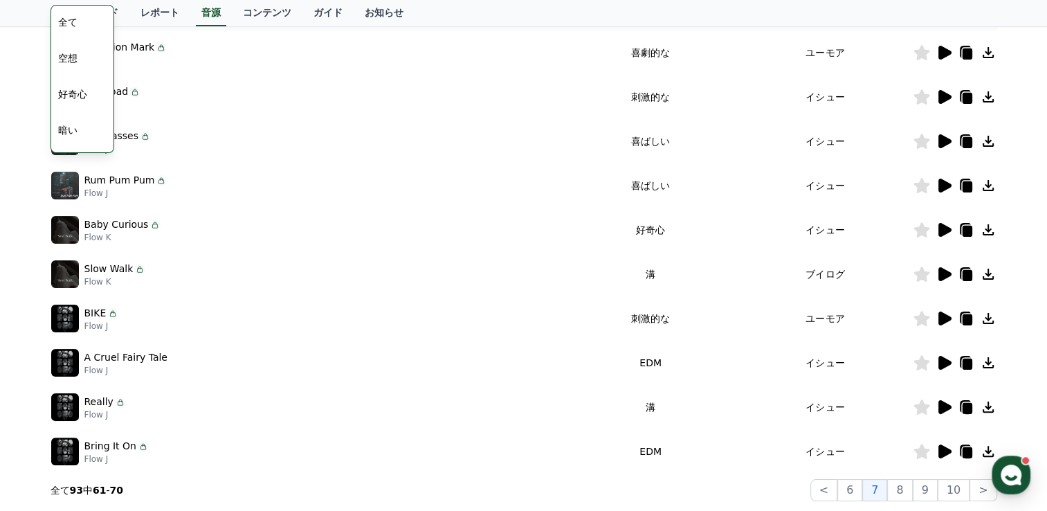
scroll to position [253, 0]
click at [937, 325] on td at bounding box center [955, 318] width 84 height 44
click at [939, 324] on icon at bounding box center [944, 317] width 17 height 17
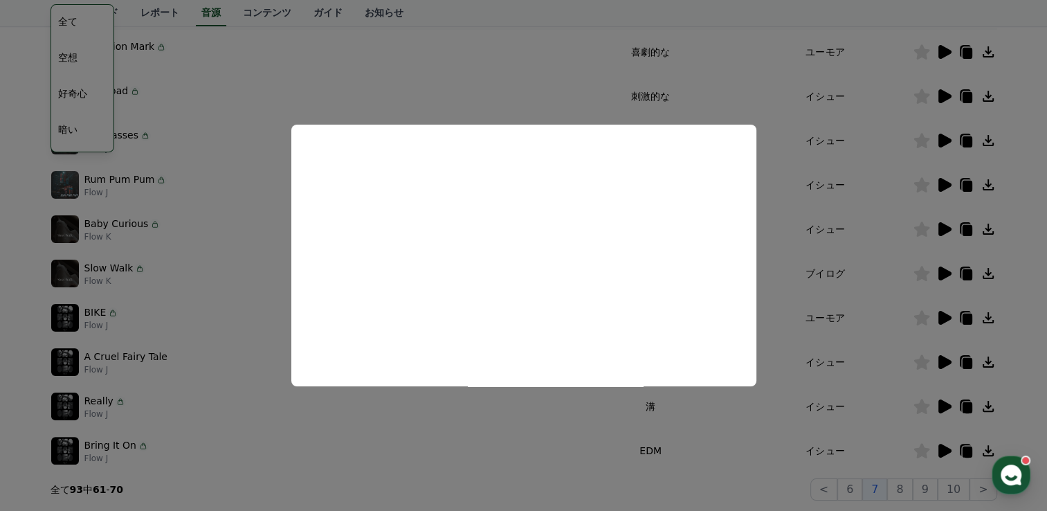
click at [482, 415] on button "close modal" at bounding box center [523, 255] width 1047 height 511
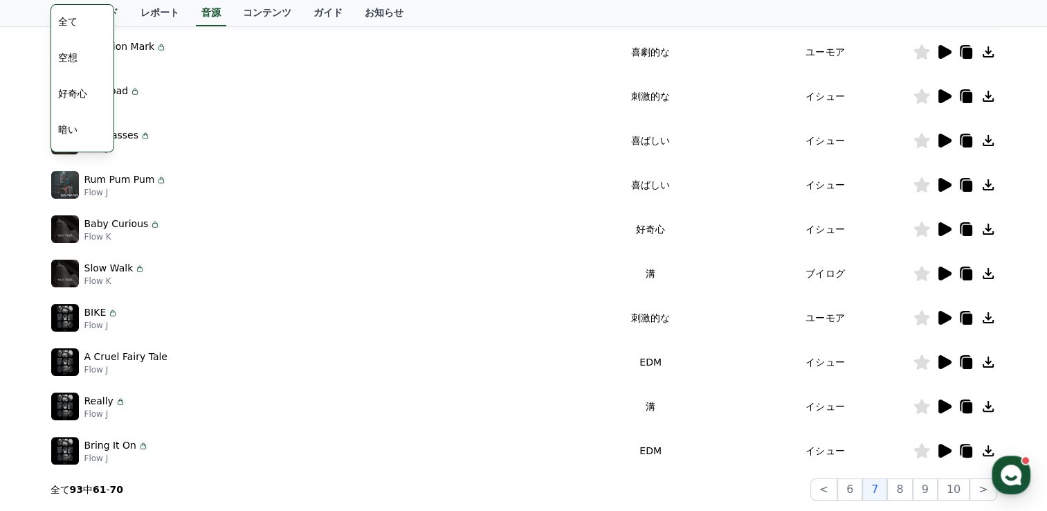
click at [983, 318] on icon at bounding box center [988, 317] width 17 height 17
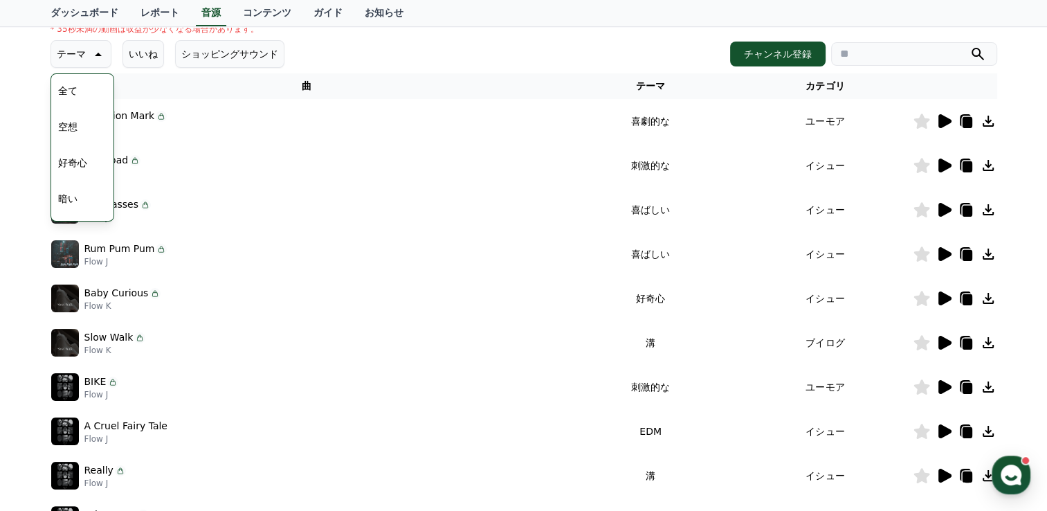
scroll to position [115, 0]
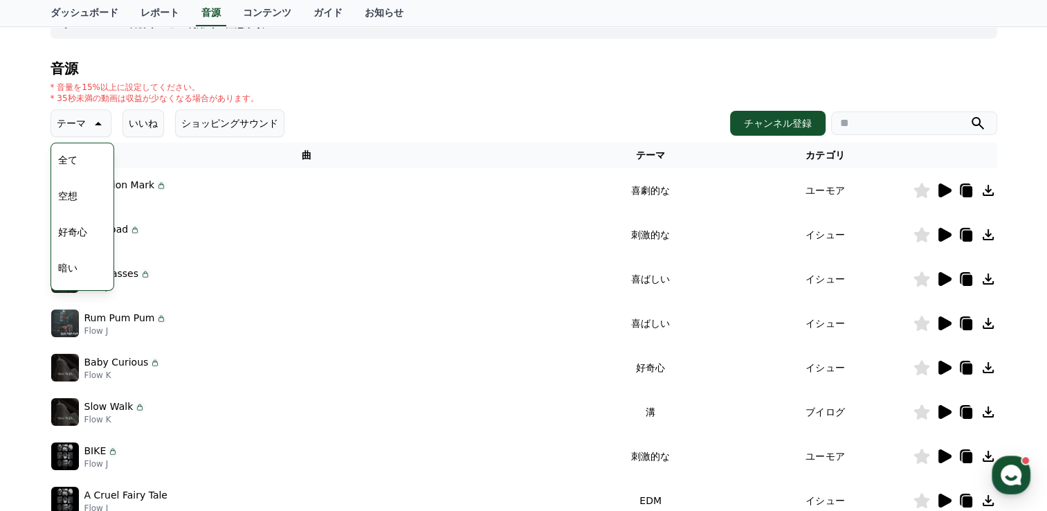
click at [985, 239] on icon at bounding box center [988, 234] width 11 height 11
